Goal: Information Seeking & Learning: Learn about a topic

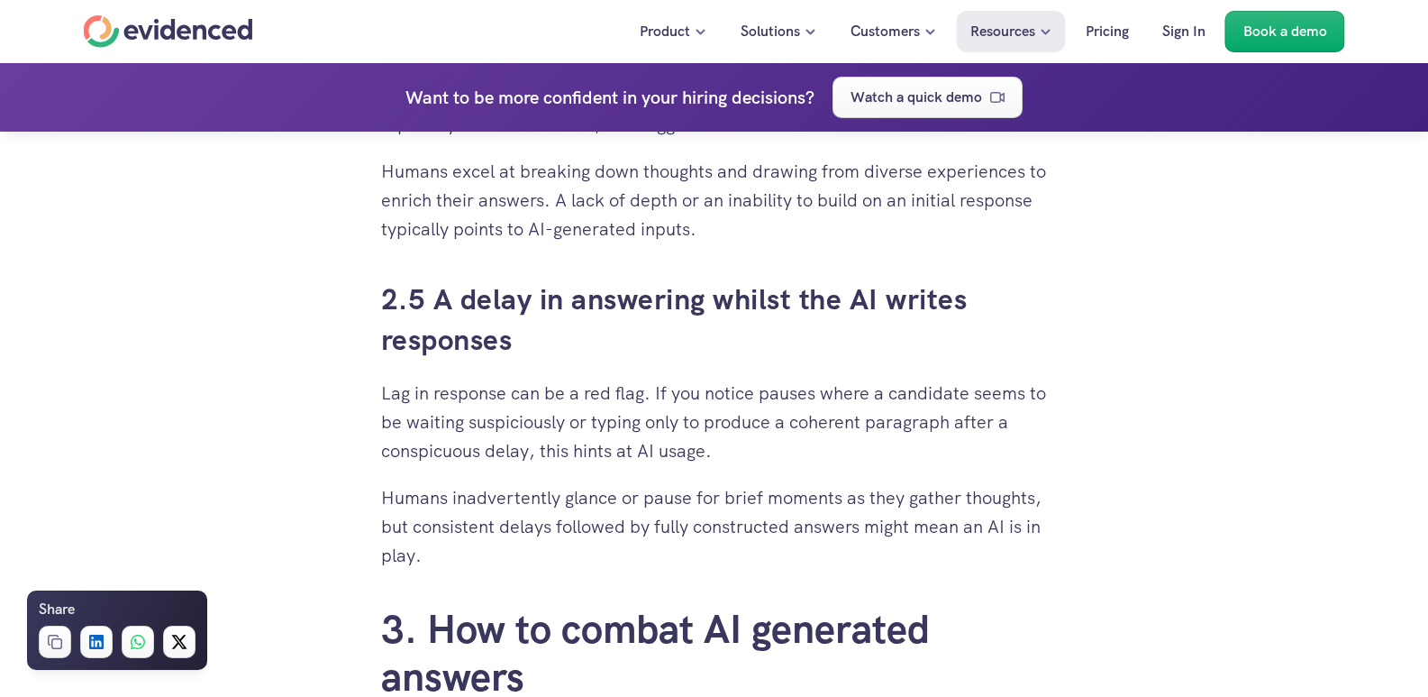
scroll to position [2974, 0]
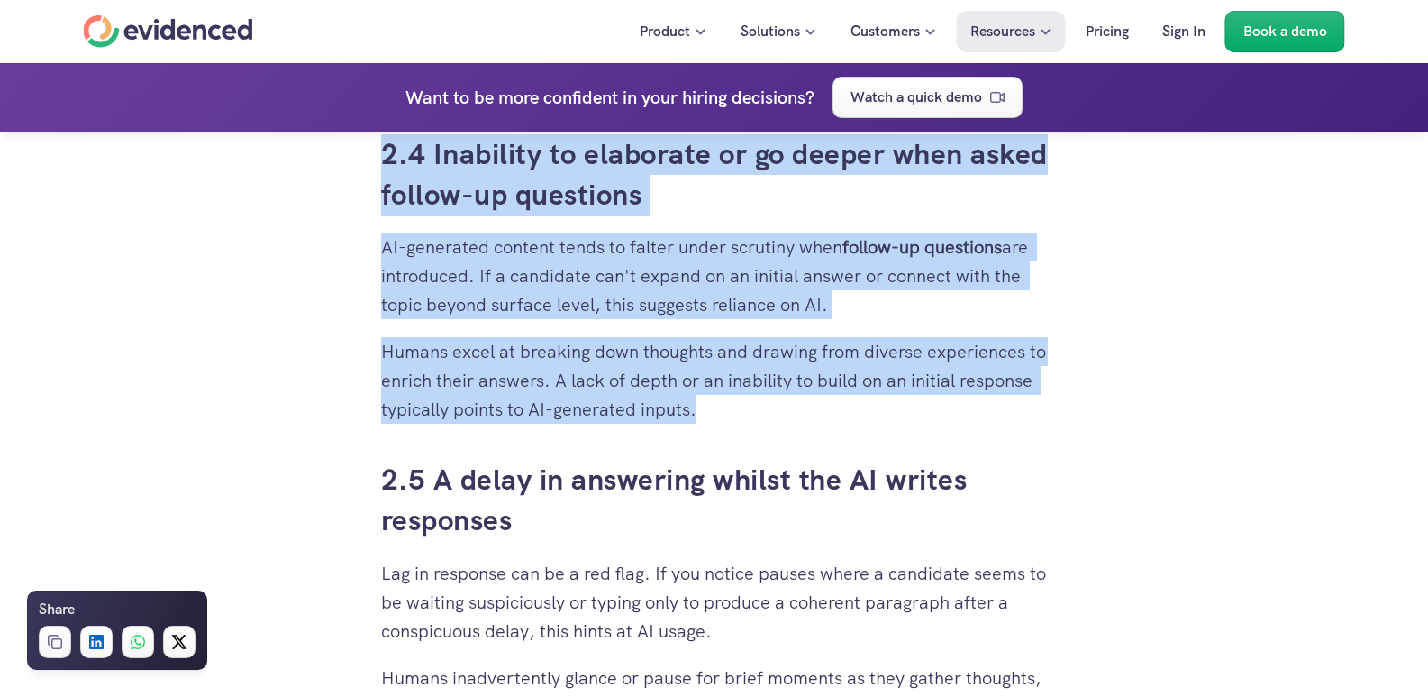
click at [796, 406] on p "Humans excel at breaking down thoughts and drawing from diverse experiences to …" at bounding box center [714, 380] width 667 height 87
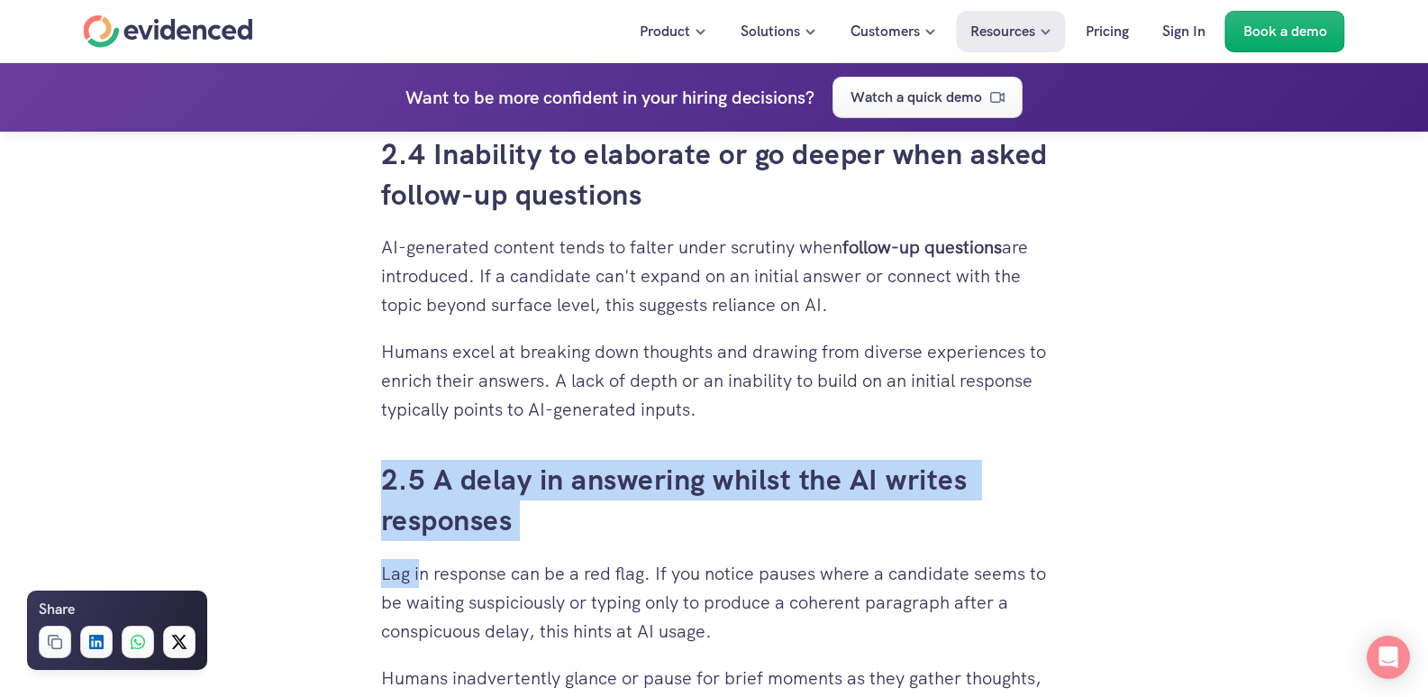
drag, startPoint x: 370, startPoint y: 475, endPoint x: 424, endPoint y: 575, distance: 113.3
click at [424, 575] on div "When you’ve put time and effort into building a solid recruitment process, it c…" at bounding box center [714, 679] width 703 height 6354
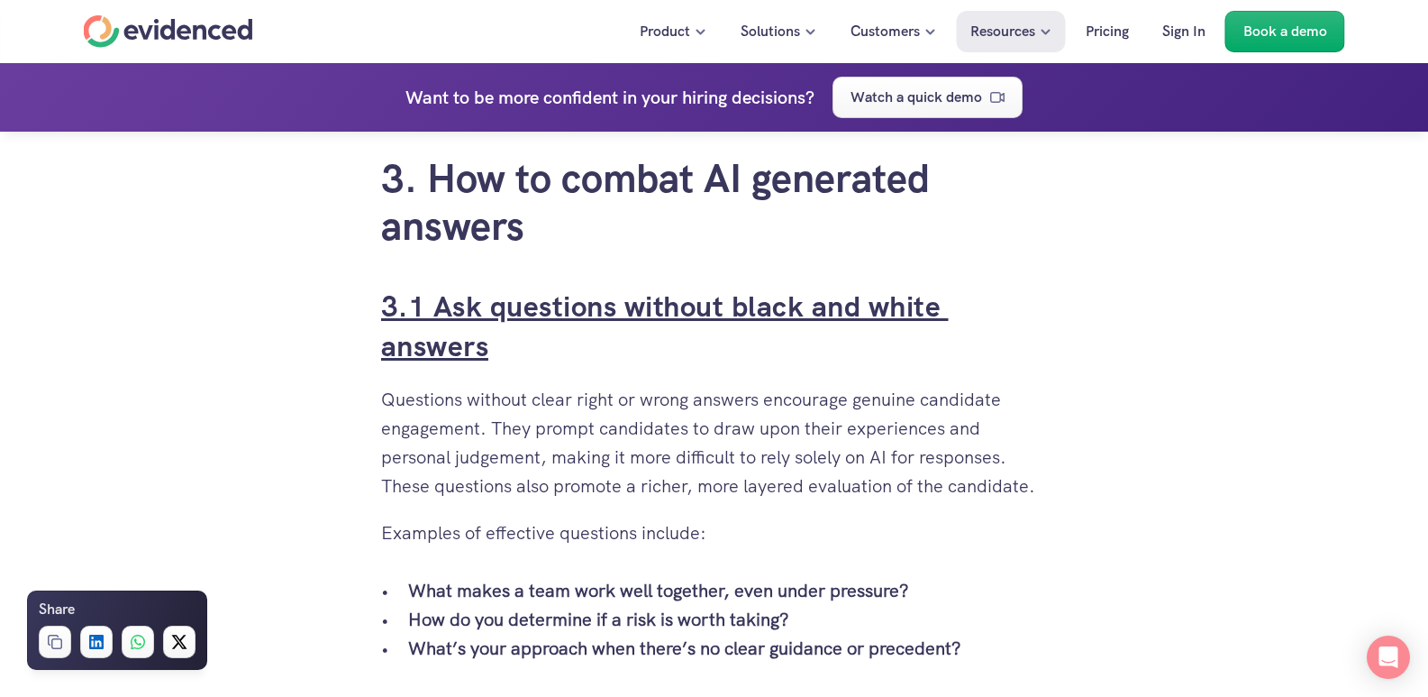
scroll to position [3515, 0]
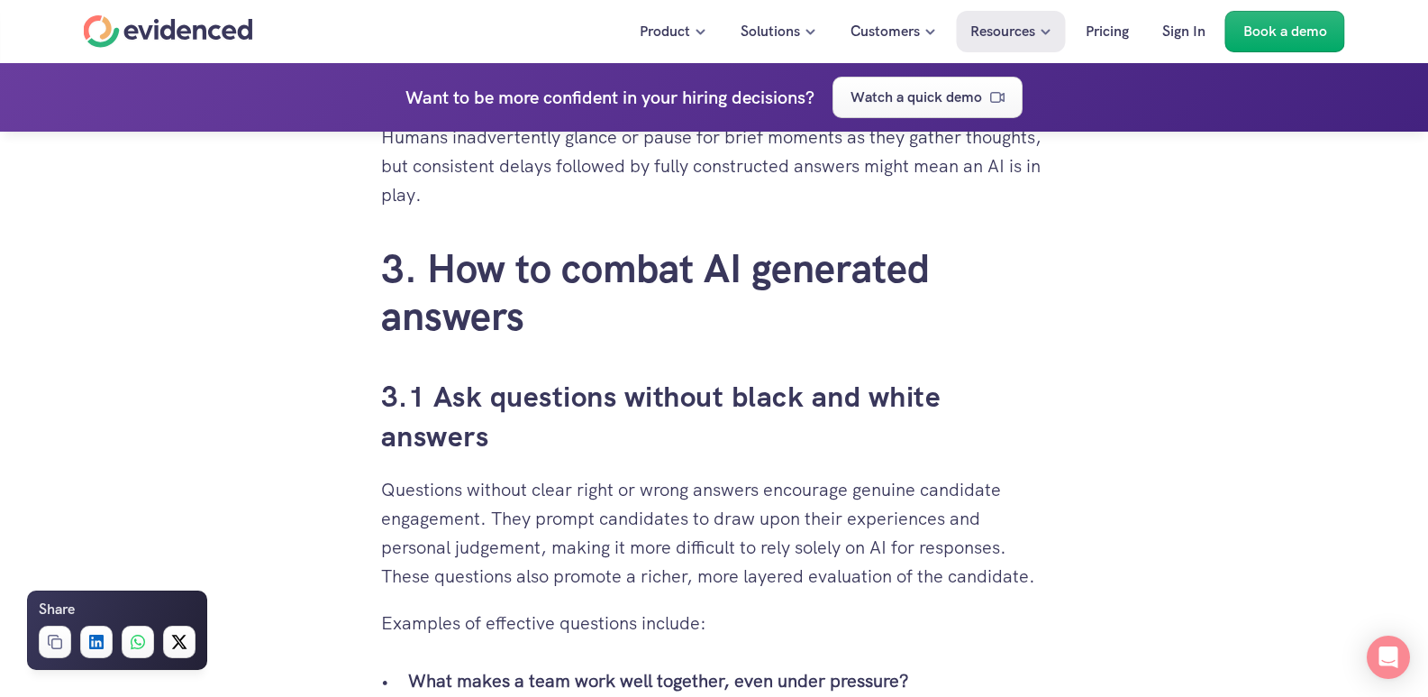
click at [537, 206] on p "Humans inadvertently glance or pause for brief moments as they gather thoughts,…" at bounding box center [714, 166] width 667 height 87
copy div "2.5 A delay in answering whilst the AI writes responses Lag in response can be …"
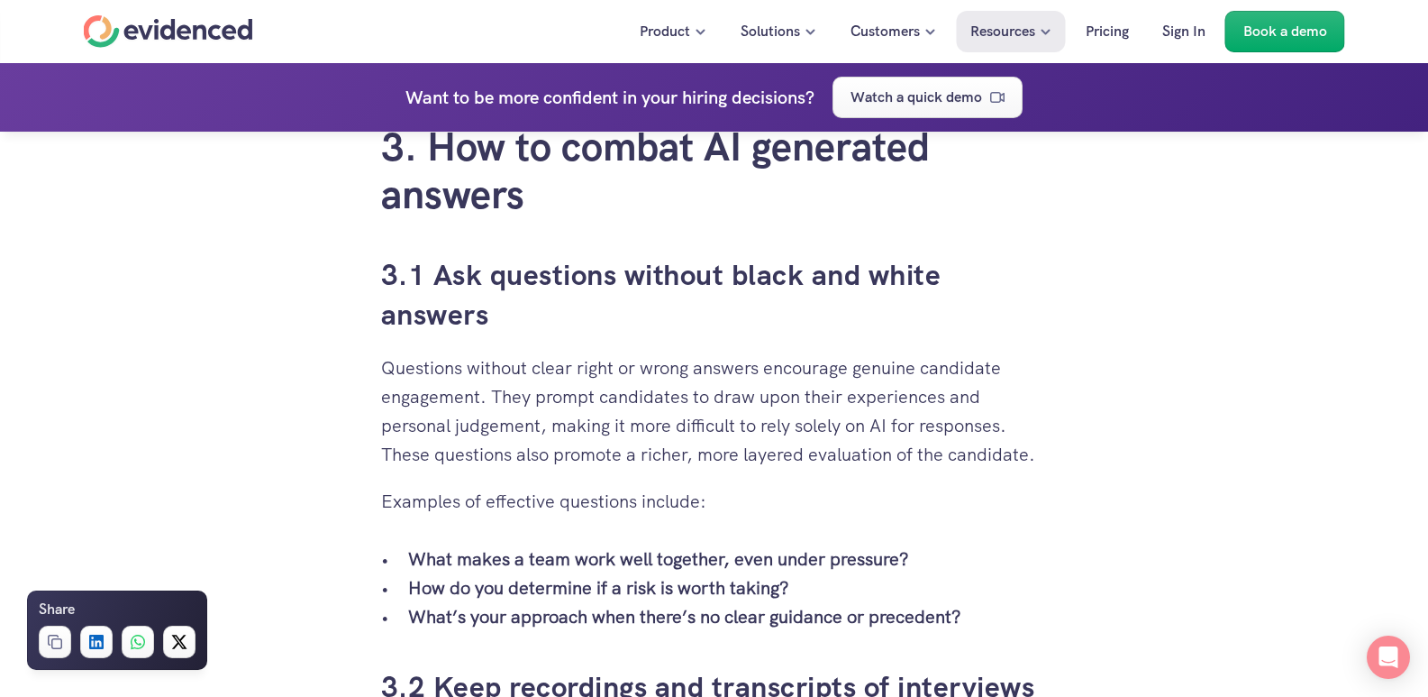
scroll to position [3605, 0]
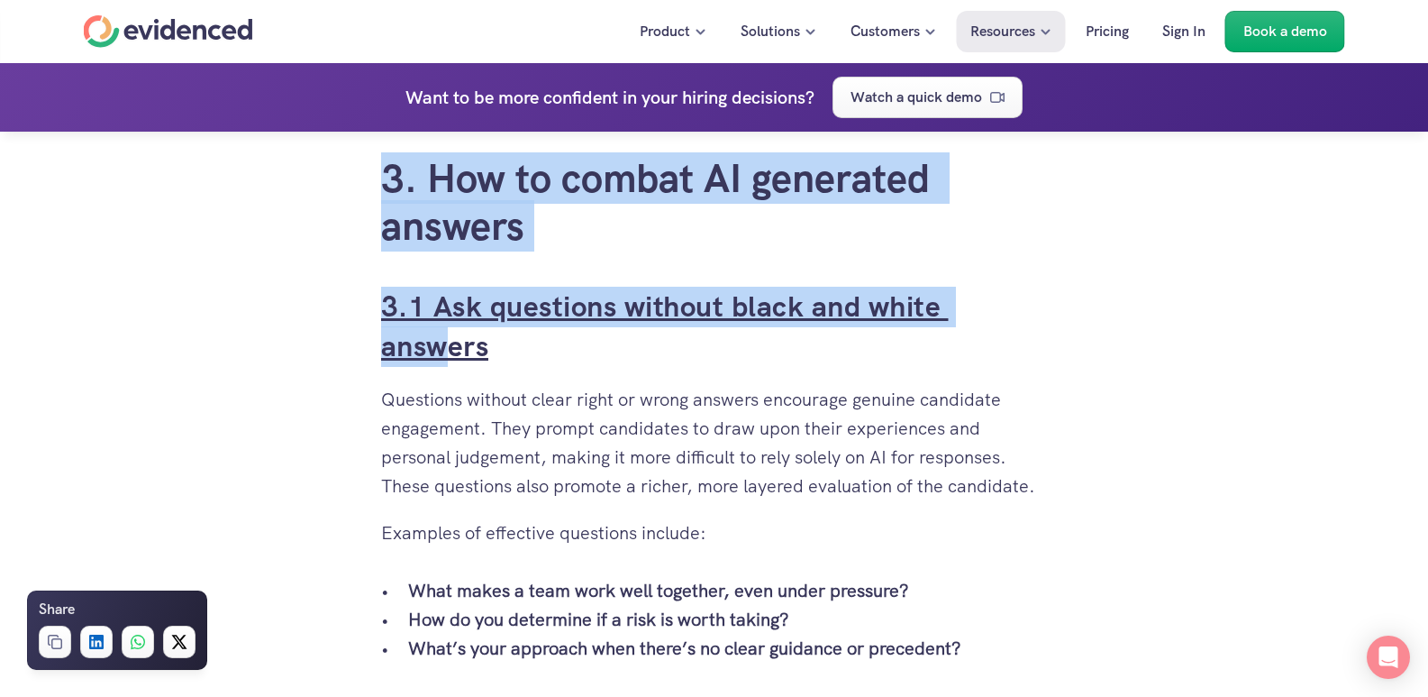
drag, startPoint x: 367, startPoint y: 172, endPoint x: 439, endPoint y: 351, distance: 192.5
click at [439, 351] on div "When you’ve put time and effort into building a solid recruitment process, it c…" at bounding box center [714, 48] width 703 height 6354
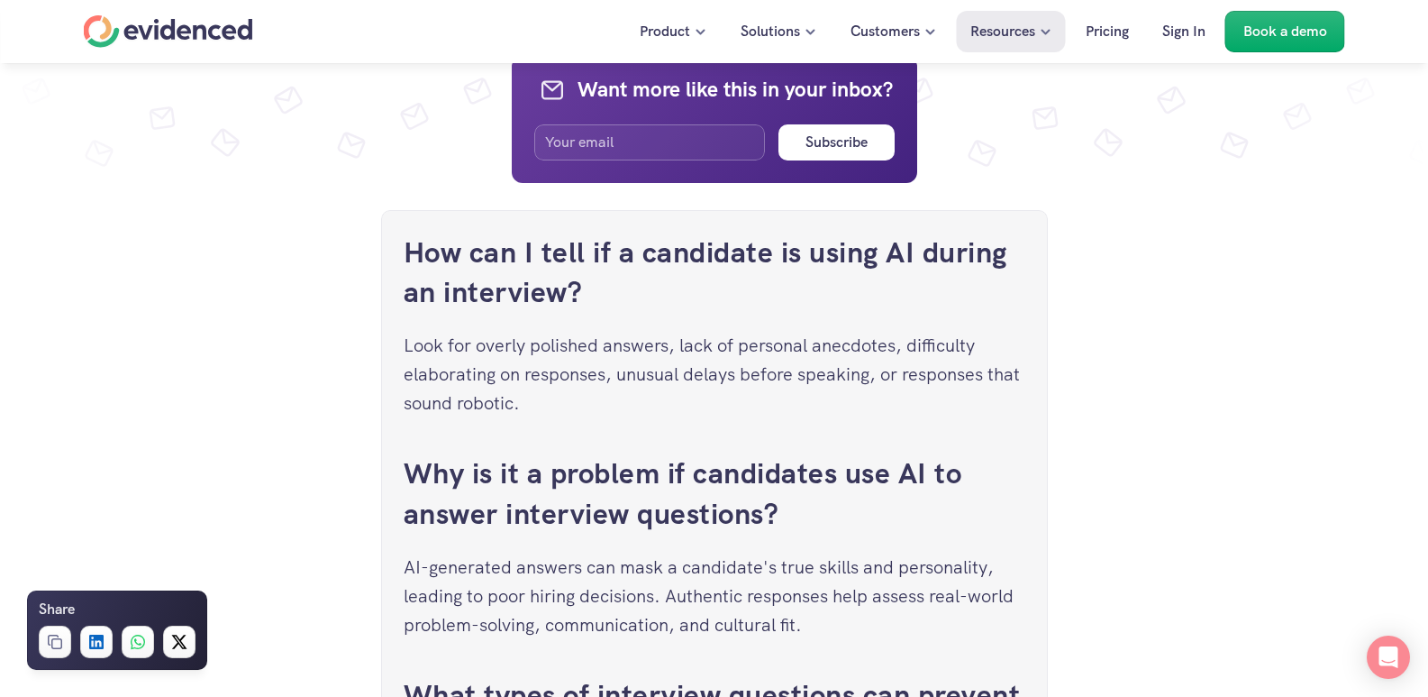
scroll to position [6489, 0]
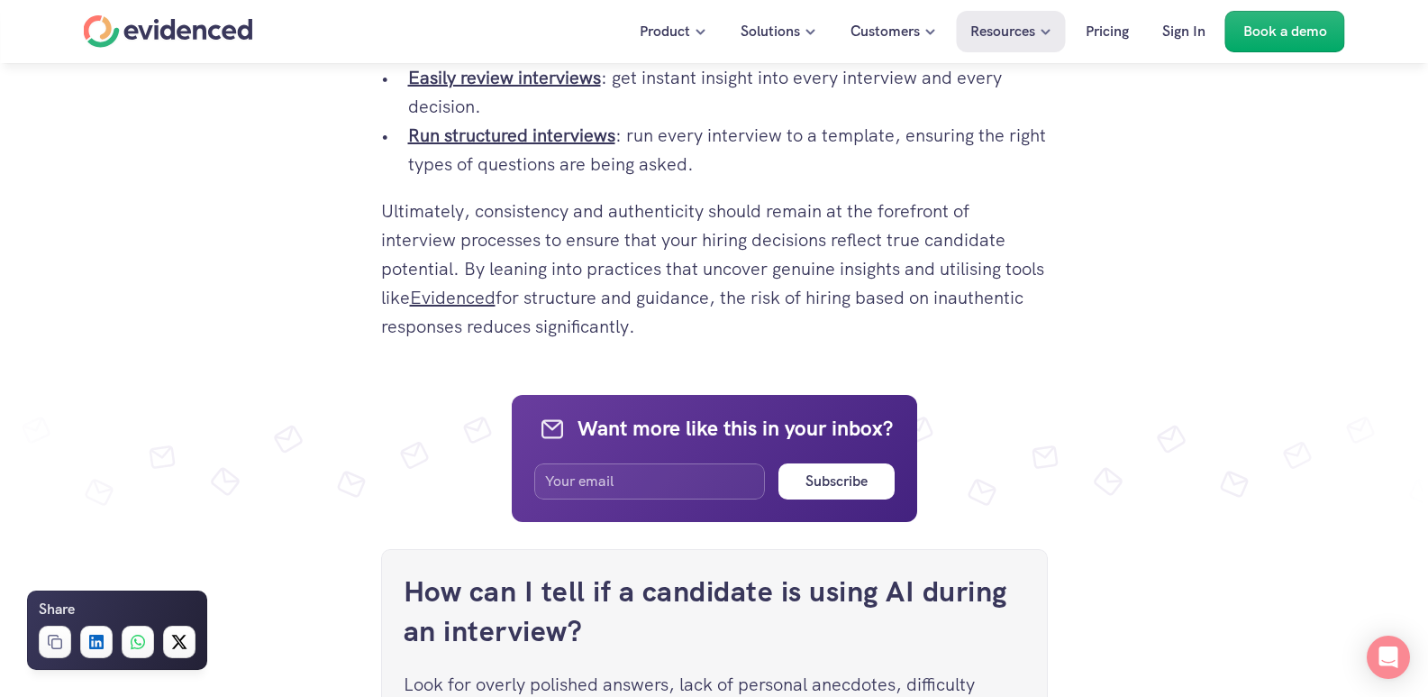
click at [873, 339] on p "Ultimately, consistency and authenticity should remain at the forefront of inte…" at bounding box center [714, 268] width 667 height 144
copy div "2. Lor ip dolors AM consectet adipisc 4.9 Eli seddoeius tempori utlab etd magna…"
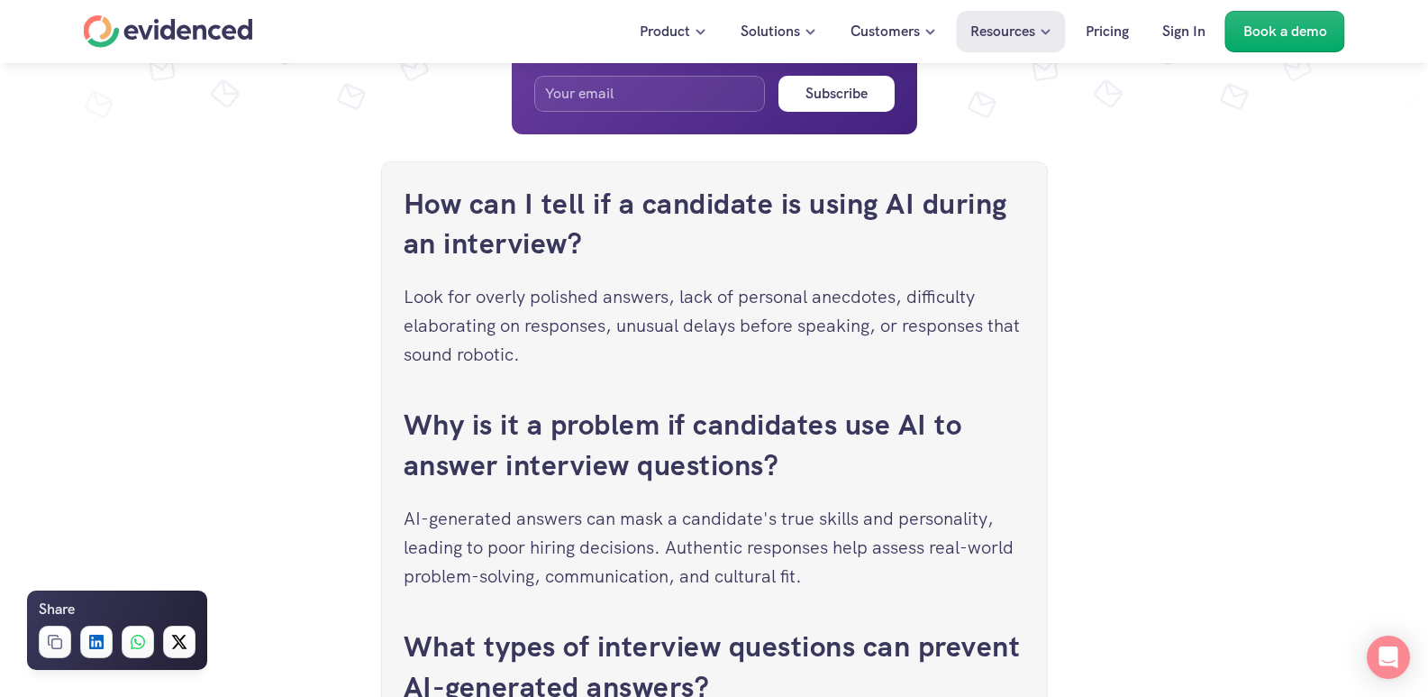
scroll to position [6940, 0]
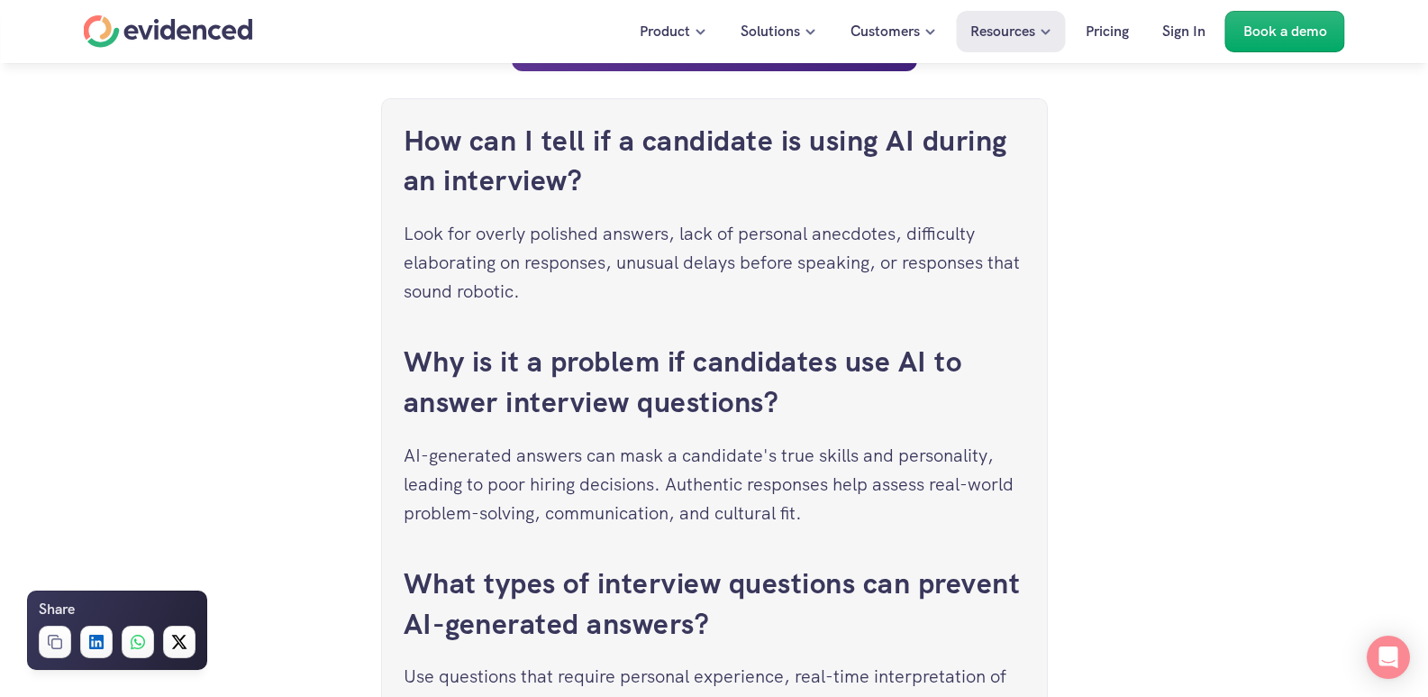
click at [676, 131] on div "Want to be more confident in your hiring decisions? Watch a quick demo" at bounding box center [714, 97] width 1428 height 68
click at [516, 235] on p "Look for overly polished answers, lack of personal anecdotes, difficulty elabor…" at bounding box center [715, 262] width 622 height 87
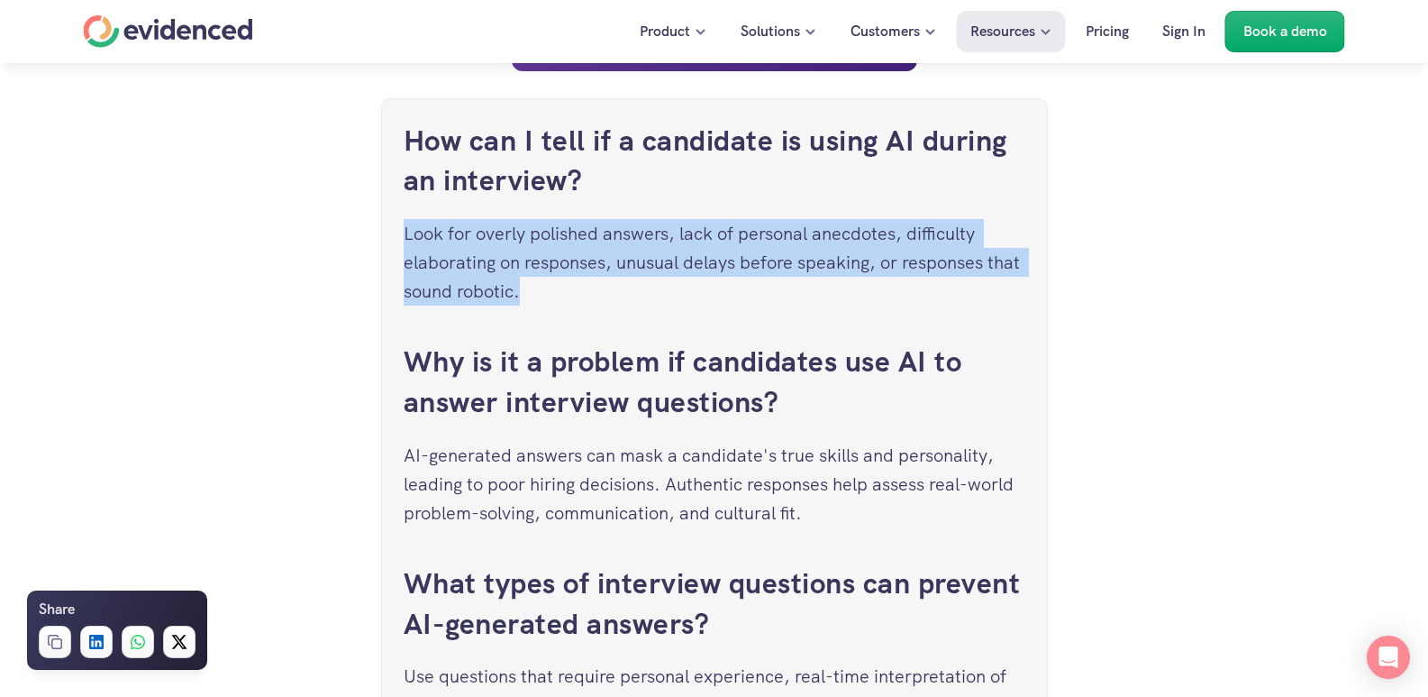
click at [516, 235] on p "Look for overly polished answers, lack of personal anecdotes, difficulty elabor…" at bounding box center [715, 262] width 622 height 87
click at [638, 259] on p "Look for overly polished answers, lack of personal anecdotes, difficulty elabor…" at bounding box center [715, 262] width 622 height 87
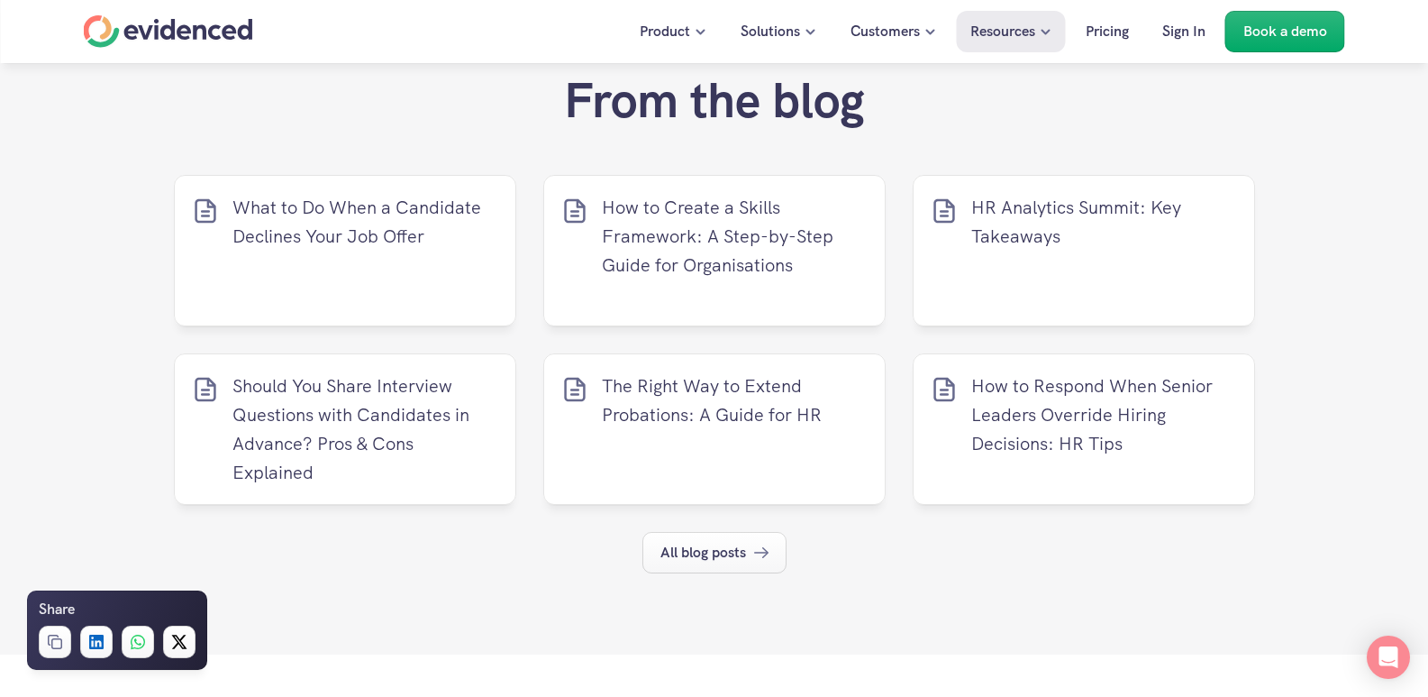
drag, startPoint x: 1228, startPoint y: 349, endPoint x: 1210, endPoint y: 525, distance: 176.7
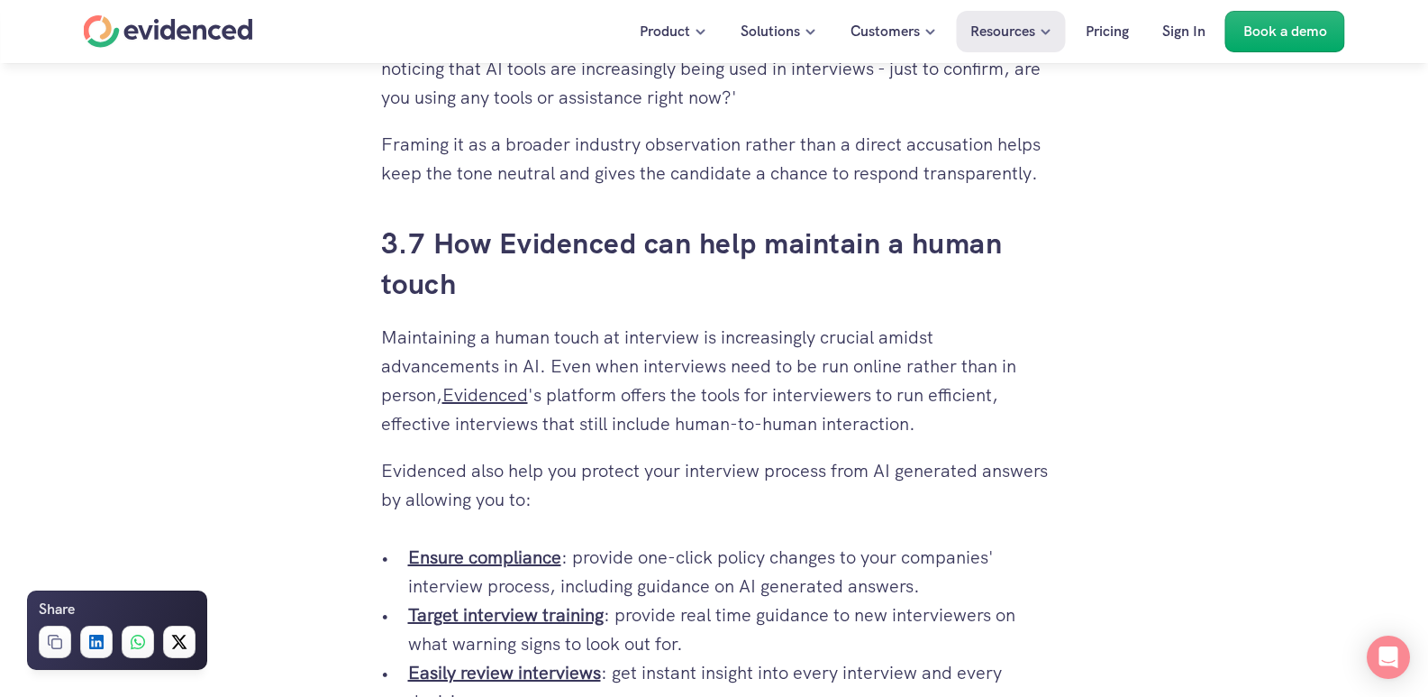
drag, startPoint x: 1004, startPoint y: 560, endPoint x: 964, endPoint y: 283, distance: 279.5
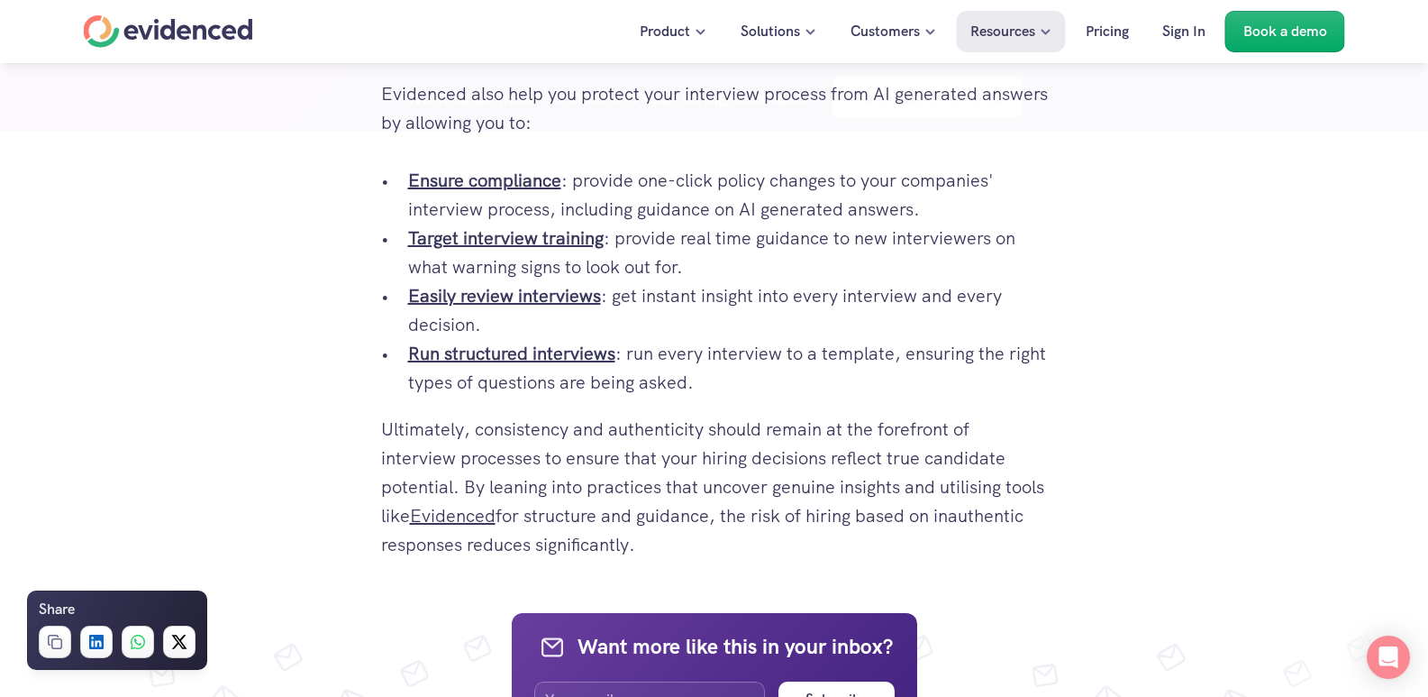
scroll to position [6450, 0]
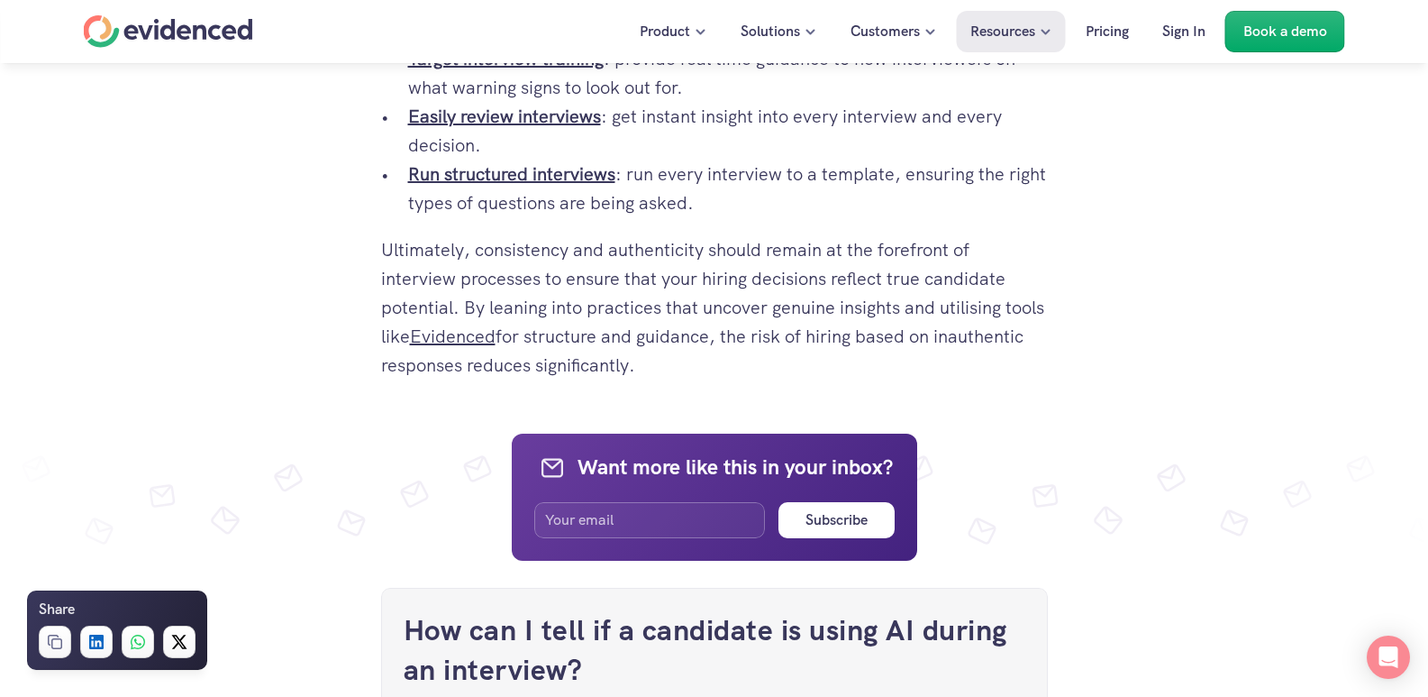
drag, startPoint x: 819, startPoint y: 377, endPoint x: 292, endPoint y: 229, distance: 547.5
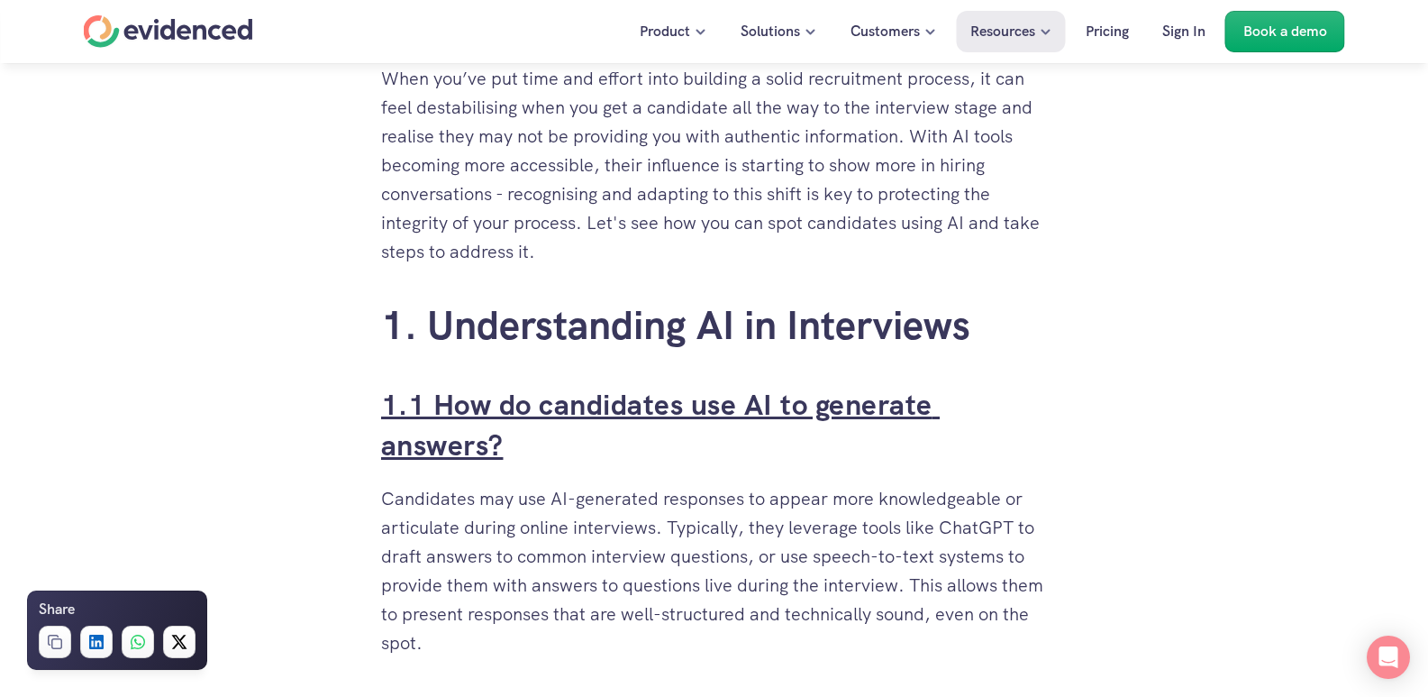
scroll to position [991, 0]
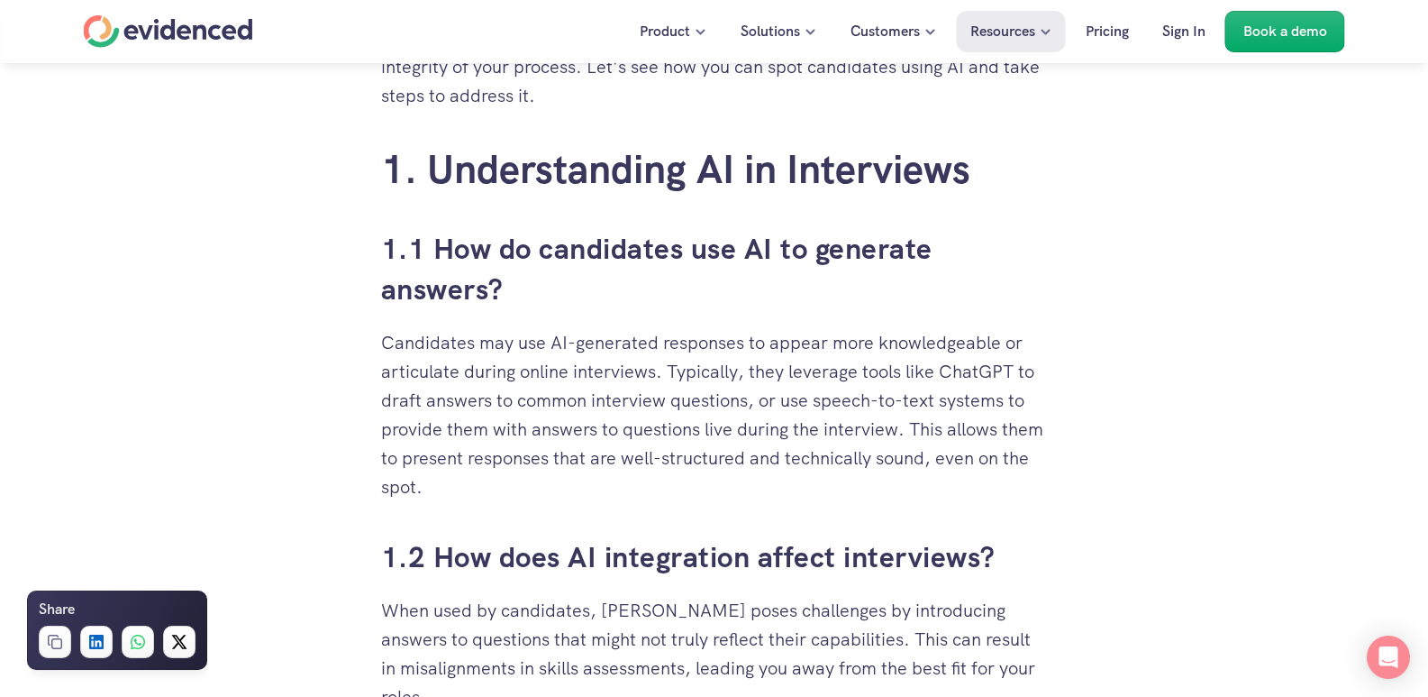
copy div "1. Understanding AI in Interviews 1.1 How do candidates use AI to generate answ…"
